Goal: Information Seeking & Learning: Learn about a topic

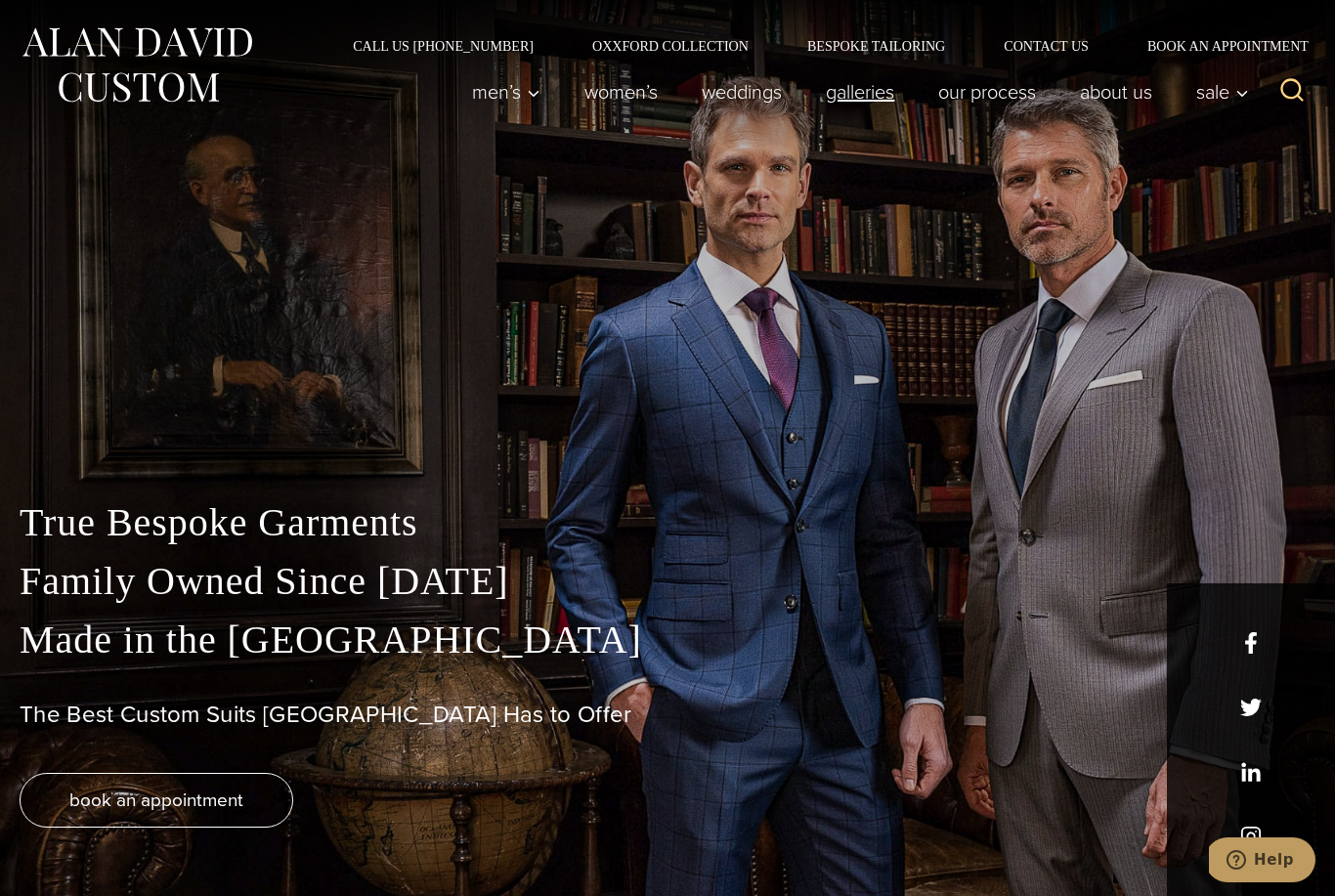
click at [862, 100] on link "Galleries" at bounding box center [861, 92] width 112 height 39
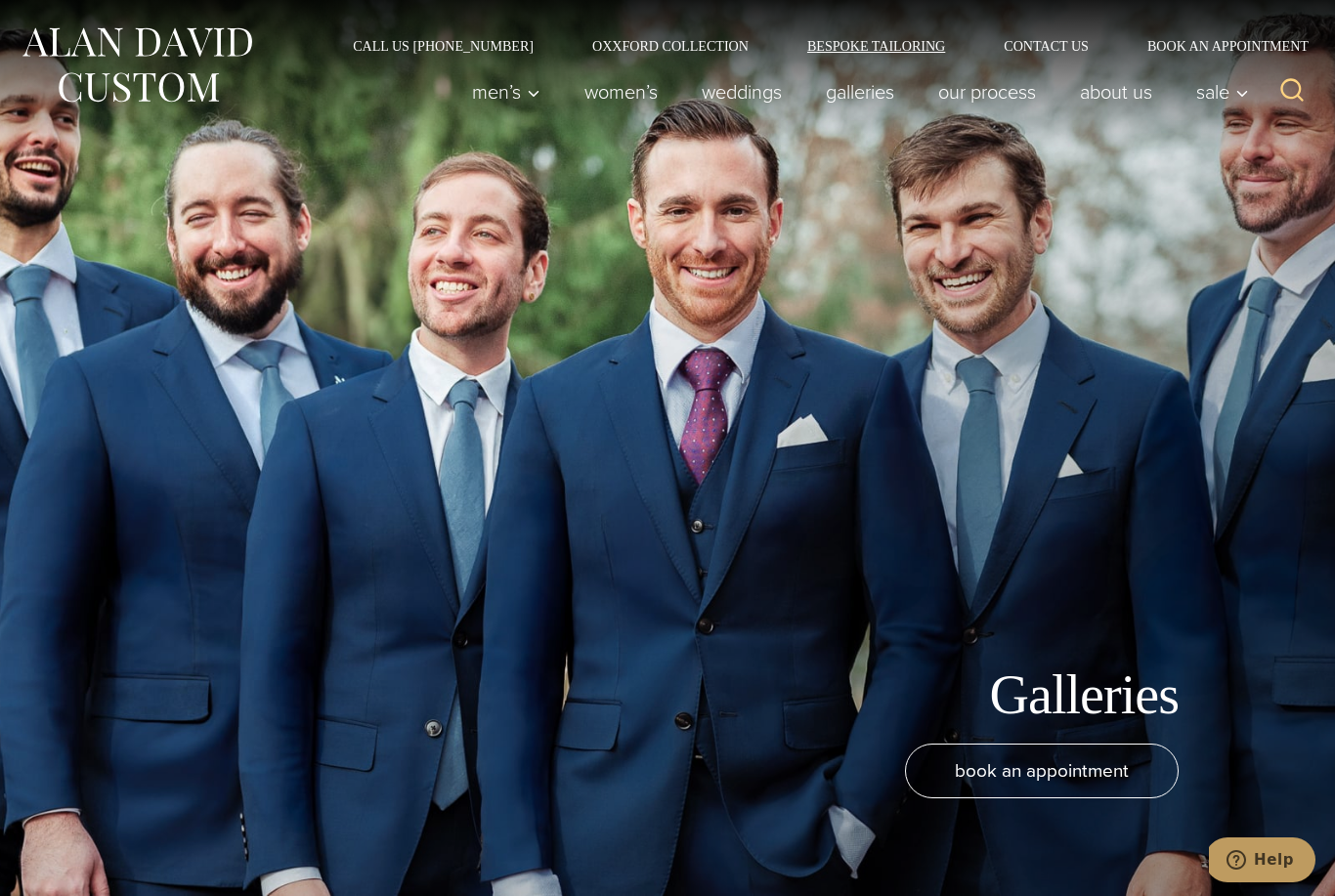
click at [910, 46] on link "Bespoke Tailoring" at bounding box center [876, 46] width 196 height 14
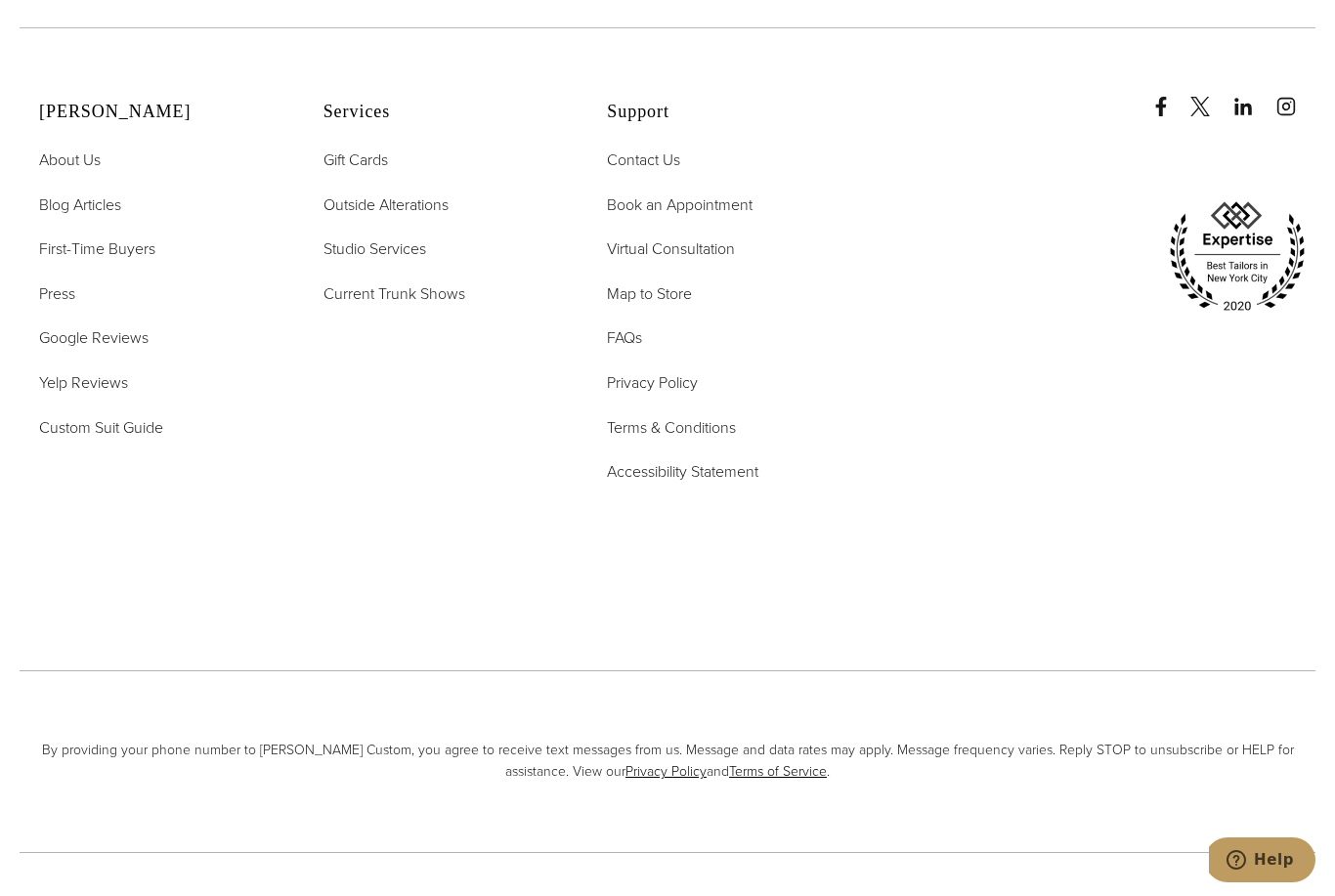
scroll to position [8629, 0]
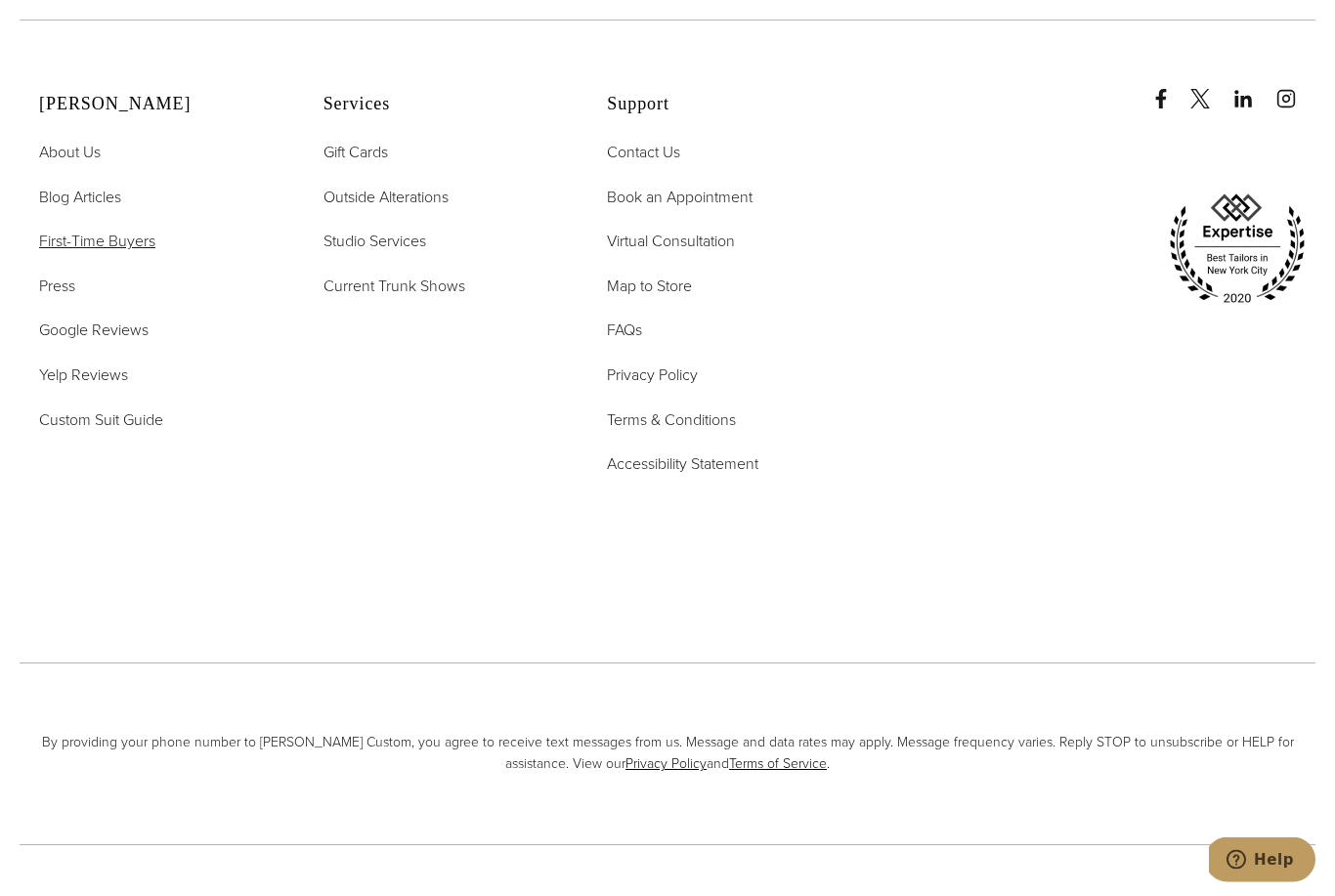
click at [88, 253] on span "First-Time Buyers" at bounding box center [98, 241] width 116 height 23
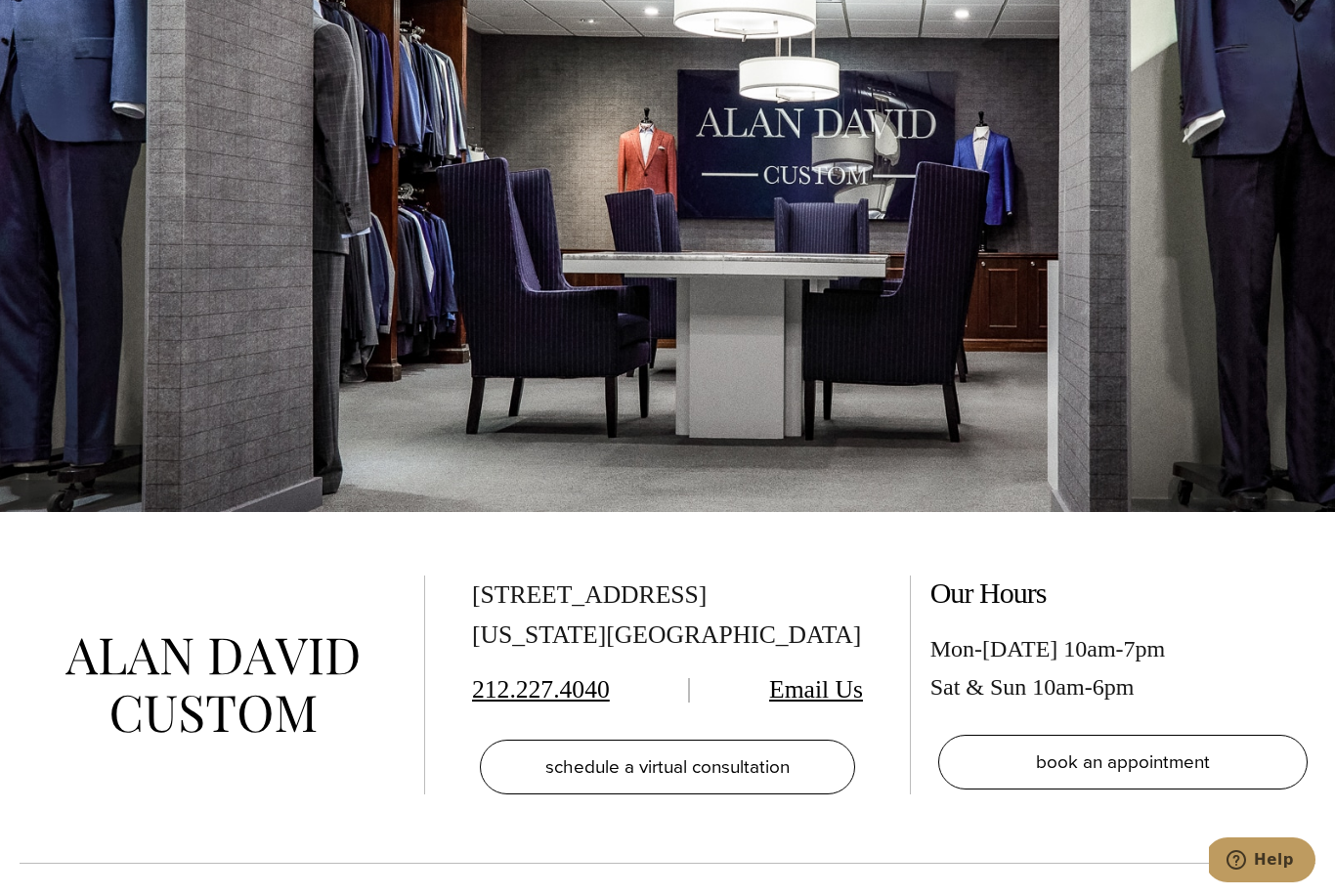
scroll to position [4092, 0]
